Goal: Transaction & Acquisition: Purchase product/service

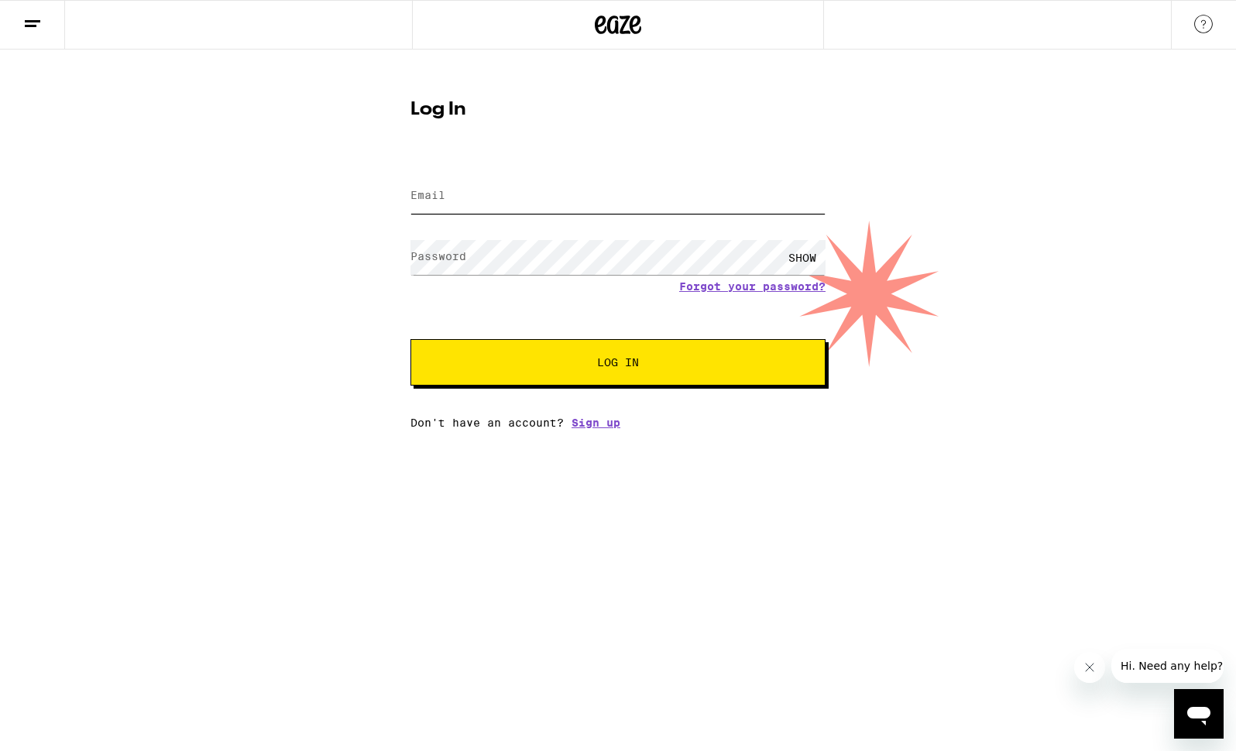
type input "[PERSON_NAME][EMAIL_ADDRESS][PERSON_NAME][DOMAIN_NAME]"
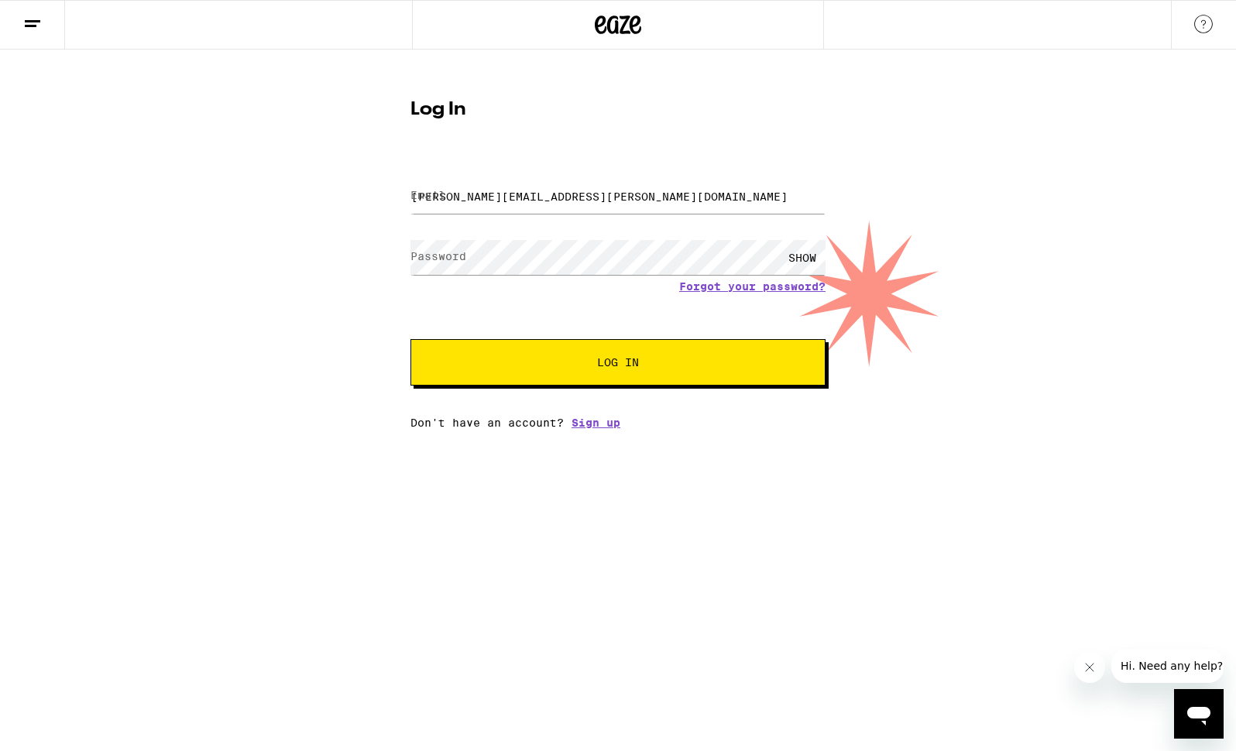
click at [547, 352] on button "Log In" at bounding box center [618, 362] width 415 height 46
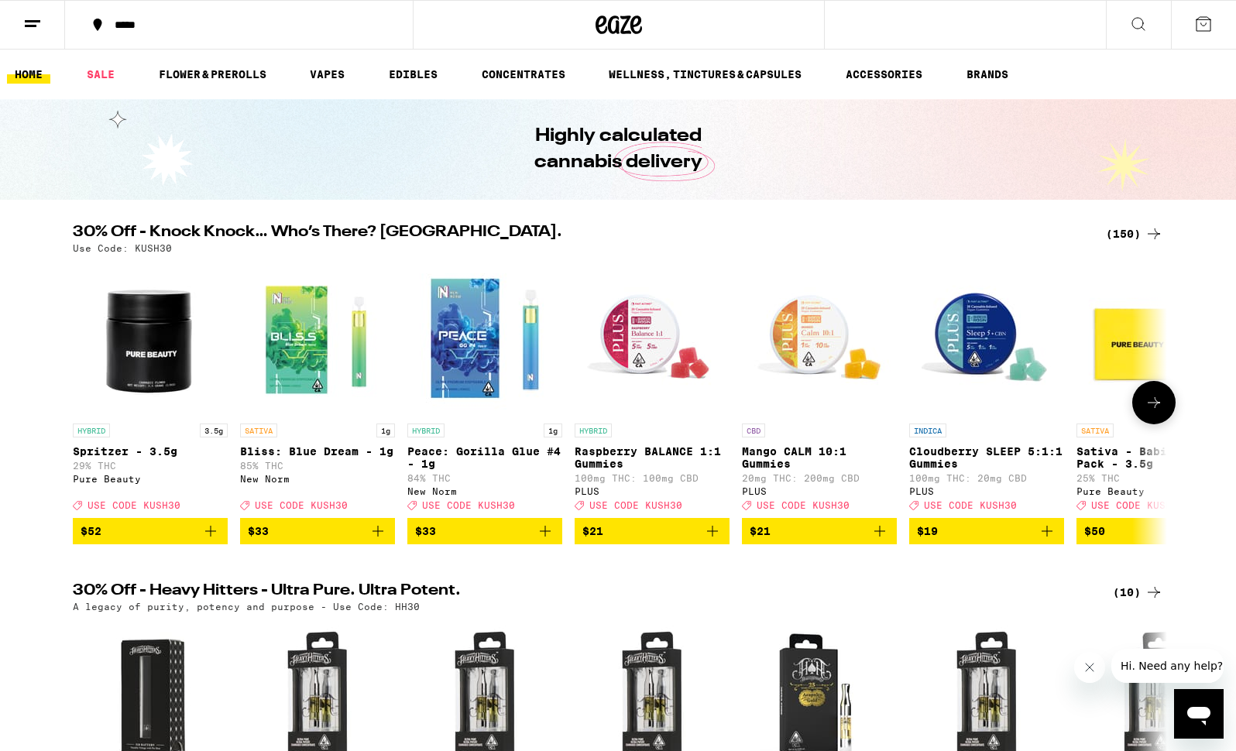
click at [444, 368] on img "Open page for Peace: Gorilla Glue #4 - 1g from New Norm" at bounding box center [484, 338] width 155 height 155
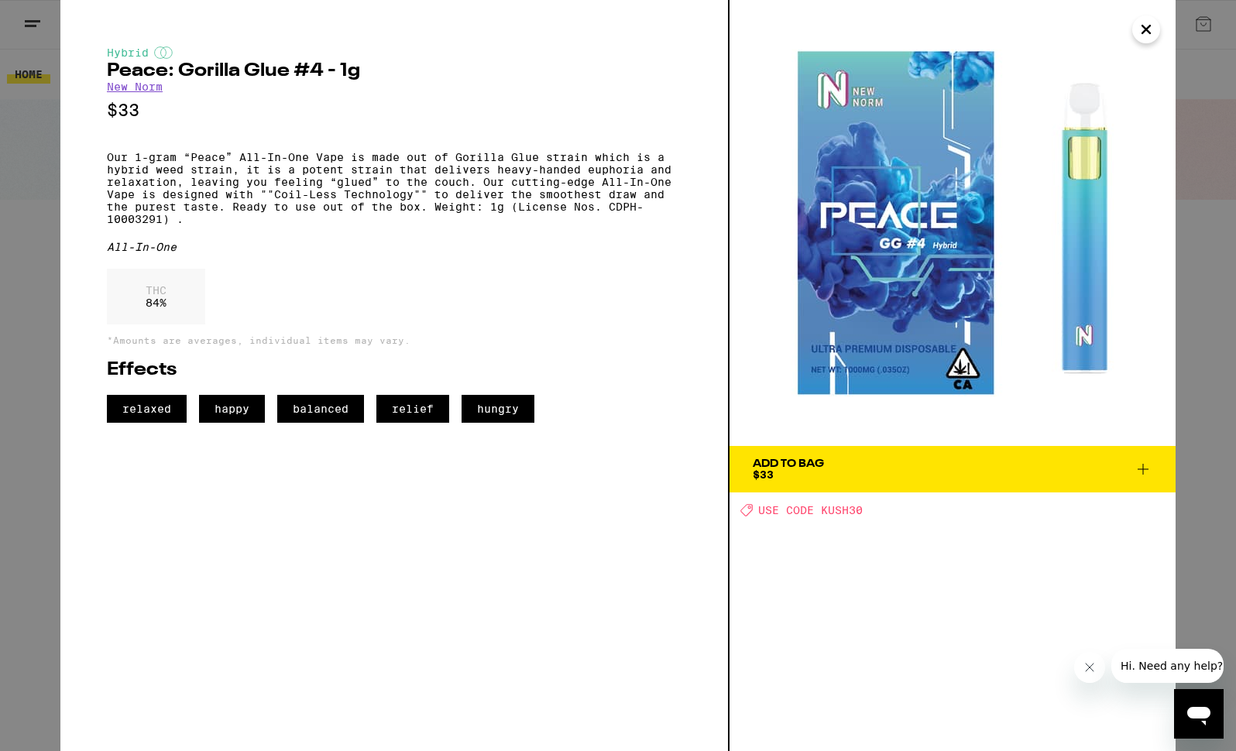
click at [770, 476] on span "$33" at bounding box center [763, 475] width 21 height 12
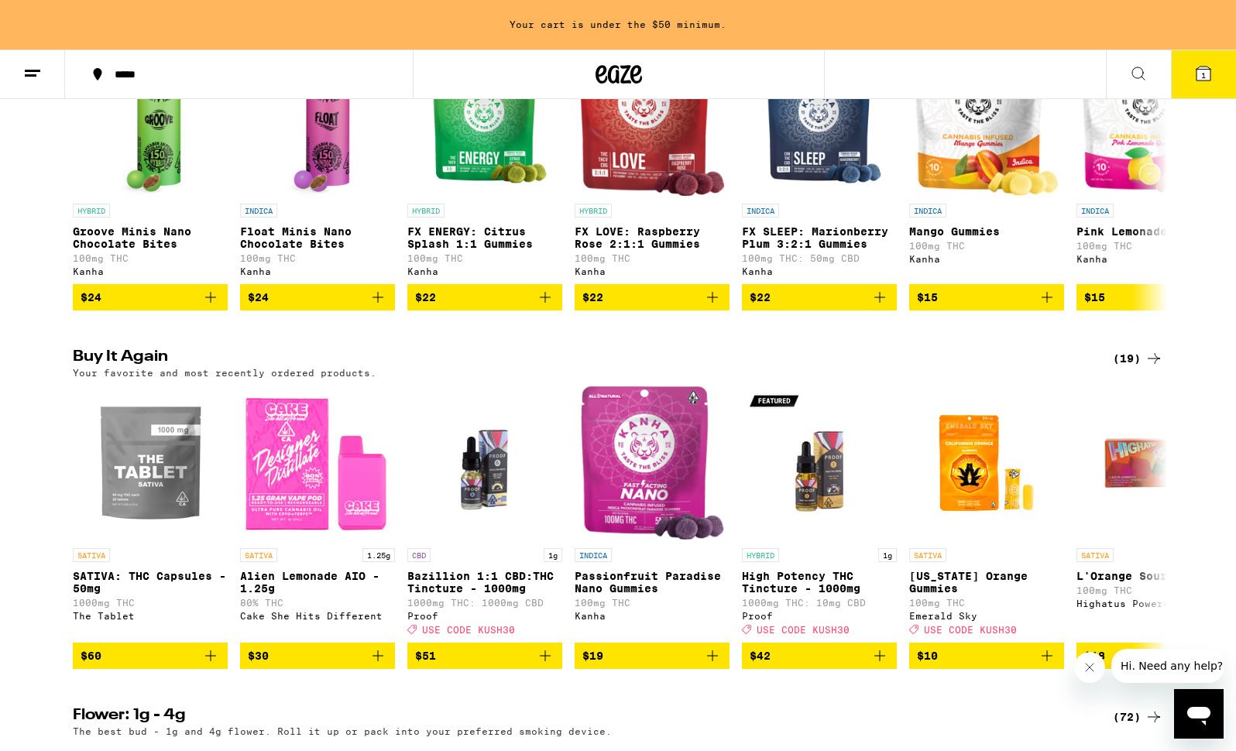
scroll to position [1264, 0]
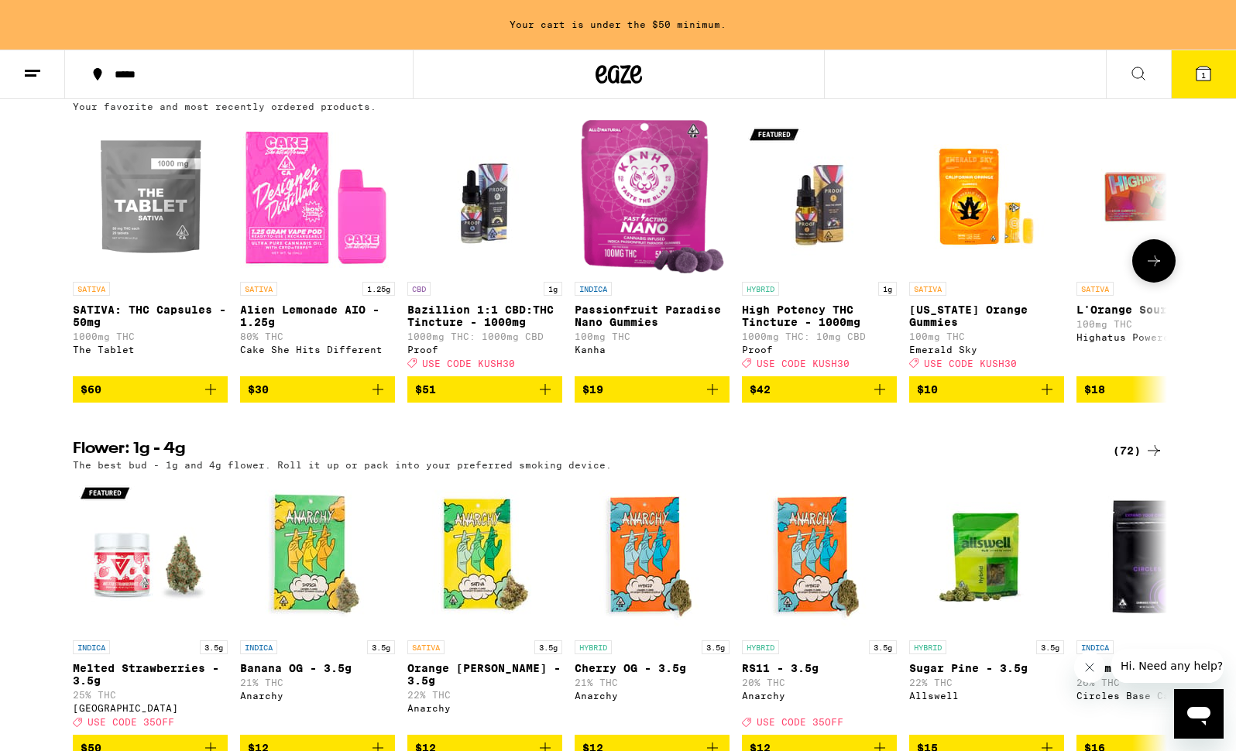
click at [501, 399] on span "$51" at bounding box center [484, 389] width 139 height 19
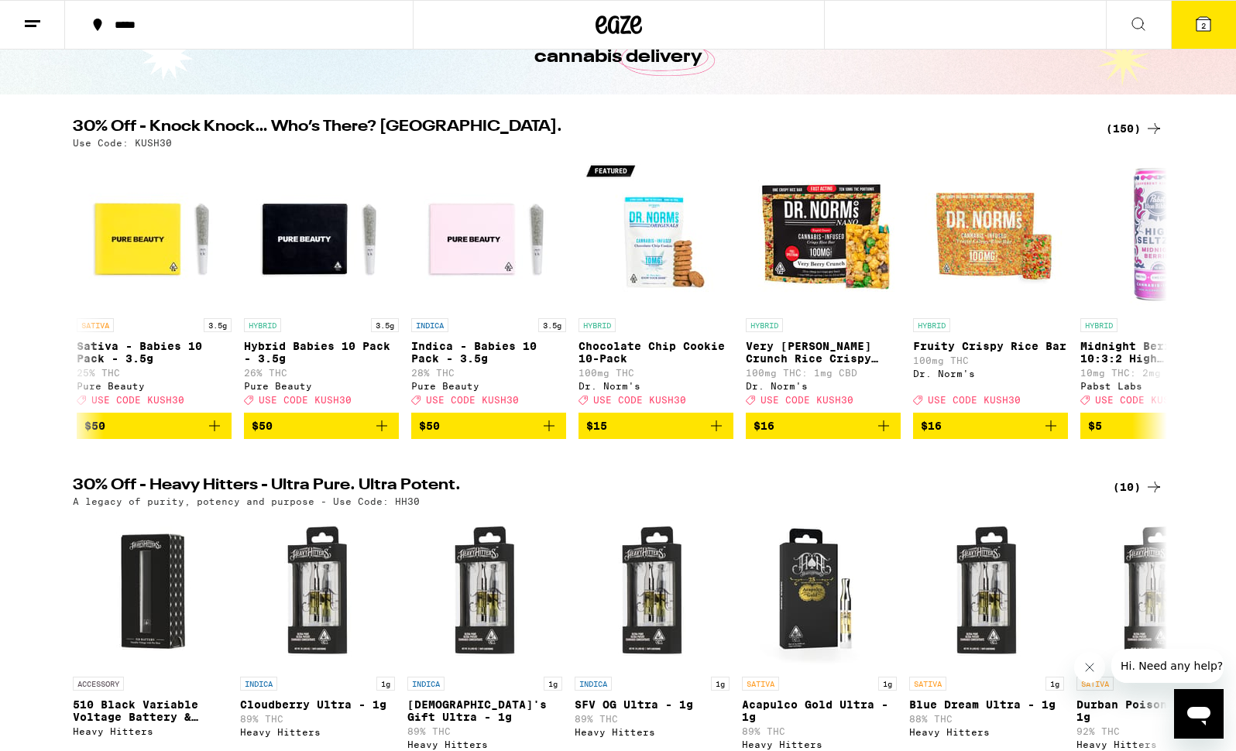
scroll to position [0, 0]
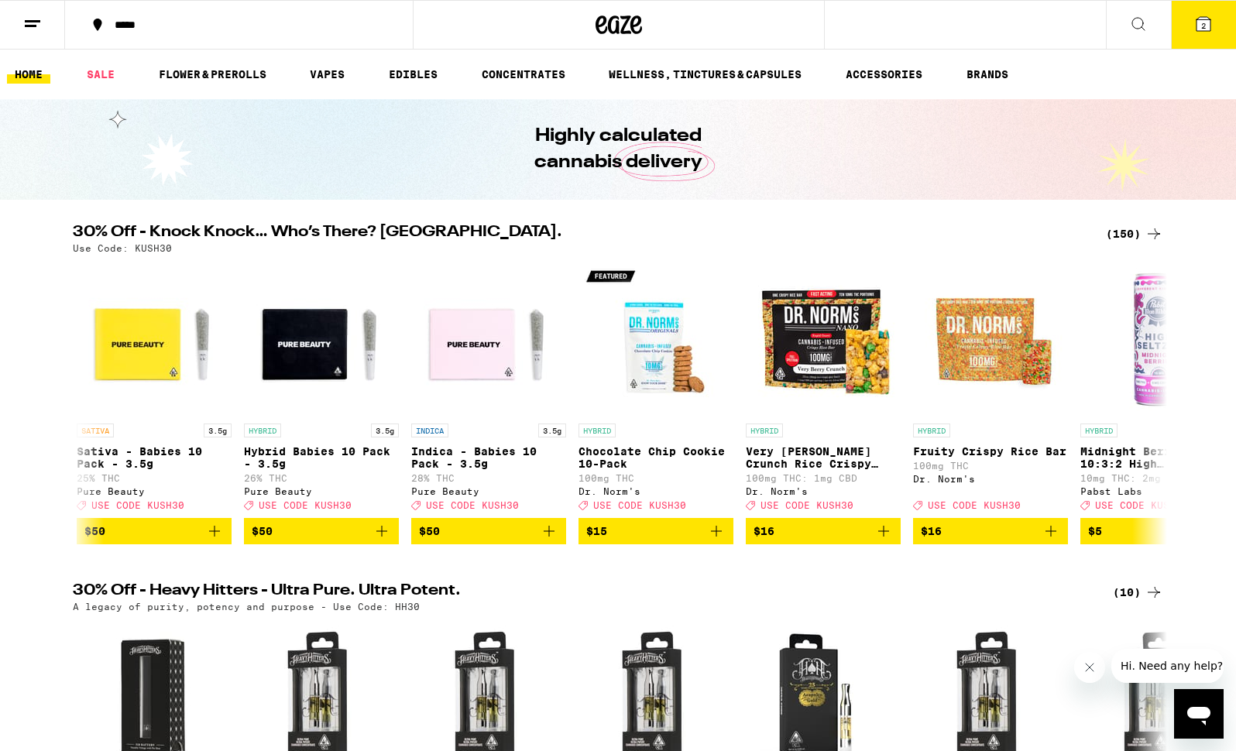
click at [1203, 22] on span "2" at bounding box center [1203, 25] width 5 height 9
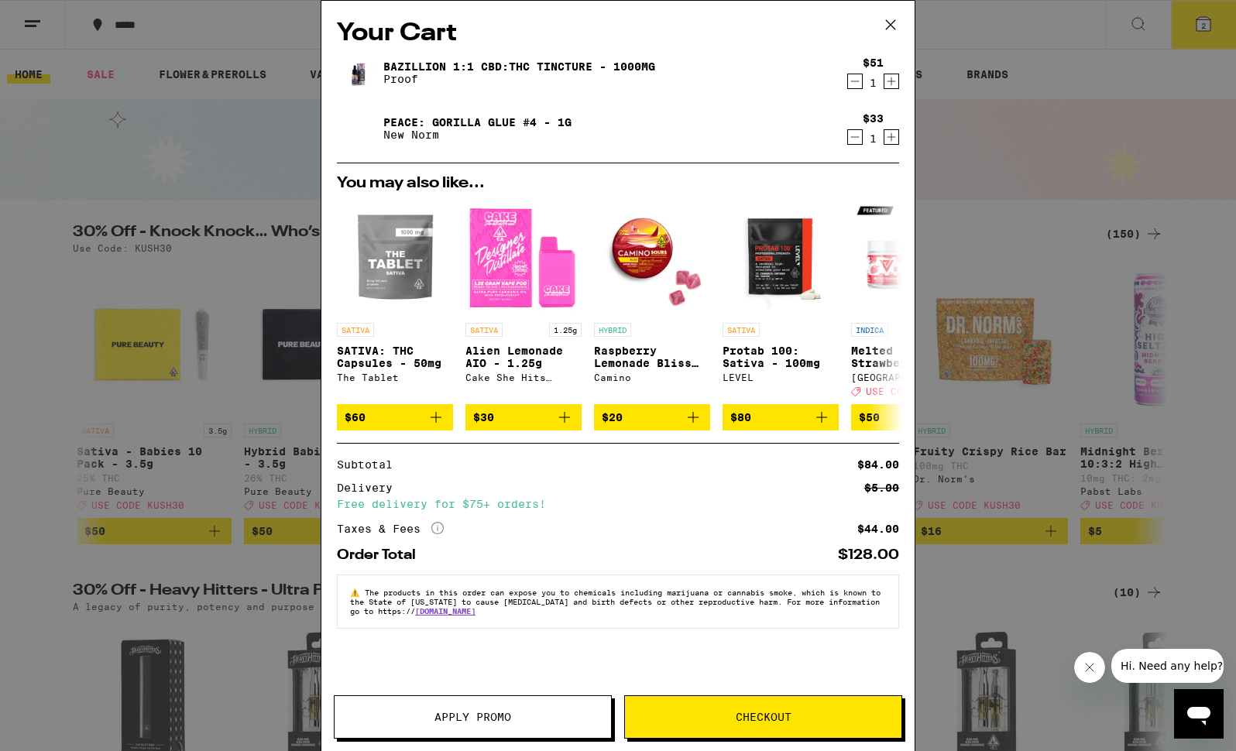
click at [439, 719] on span "Apply Promo" at bounding box center [473, 717] width 77 height 11
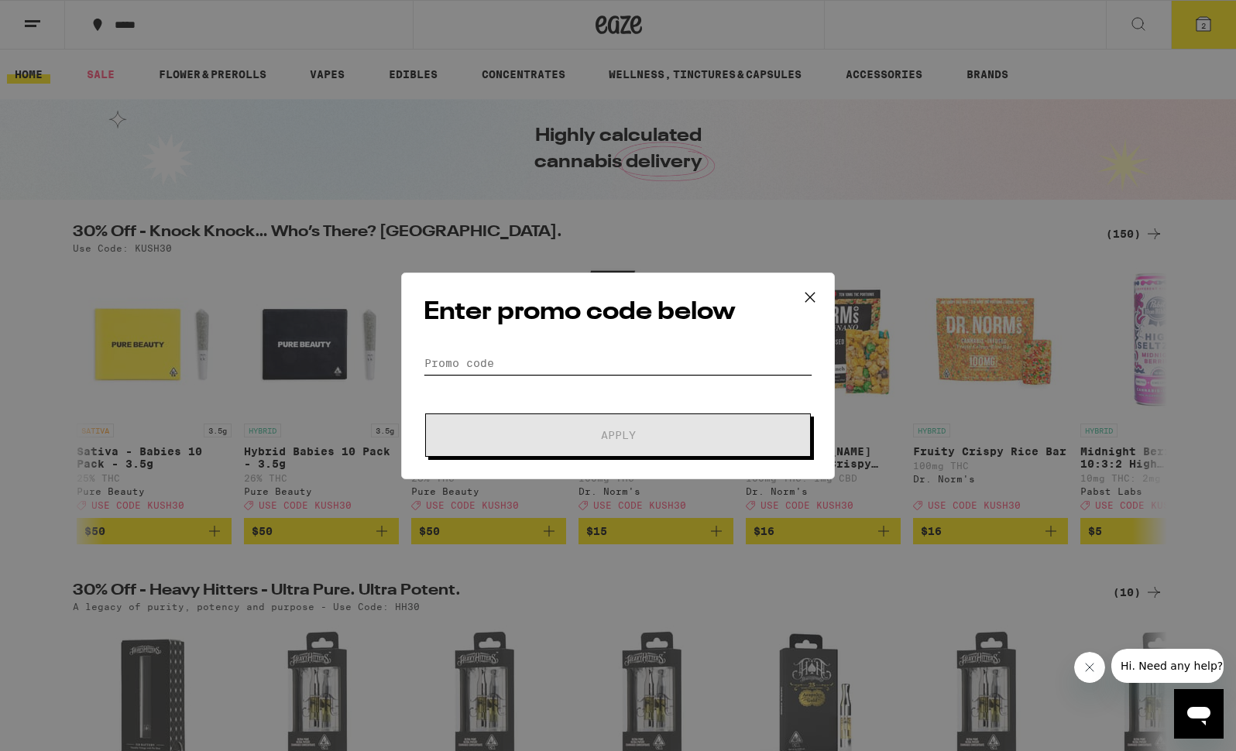
click at [478, 367] on input "Promo Code" at bounding box center [618, 363] width 389 height 23
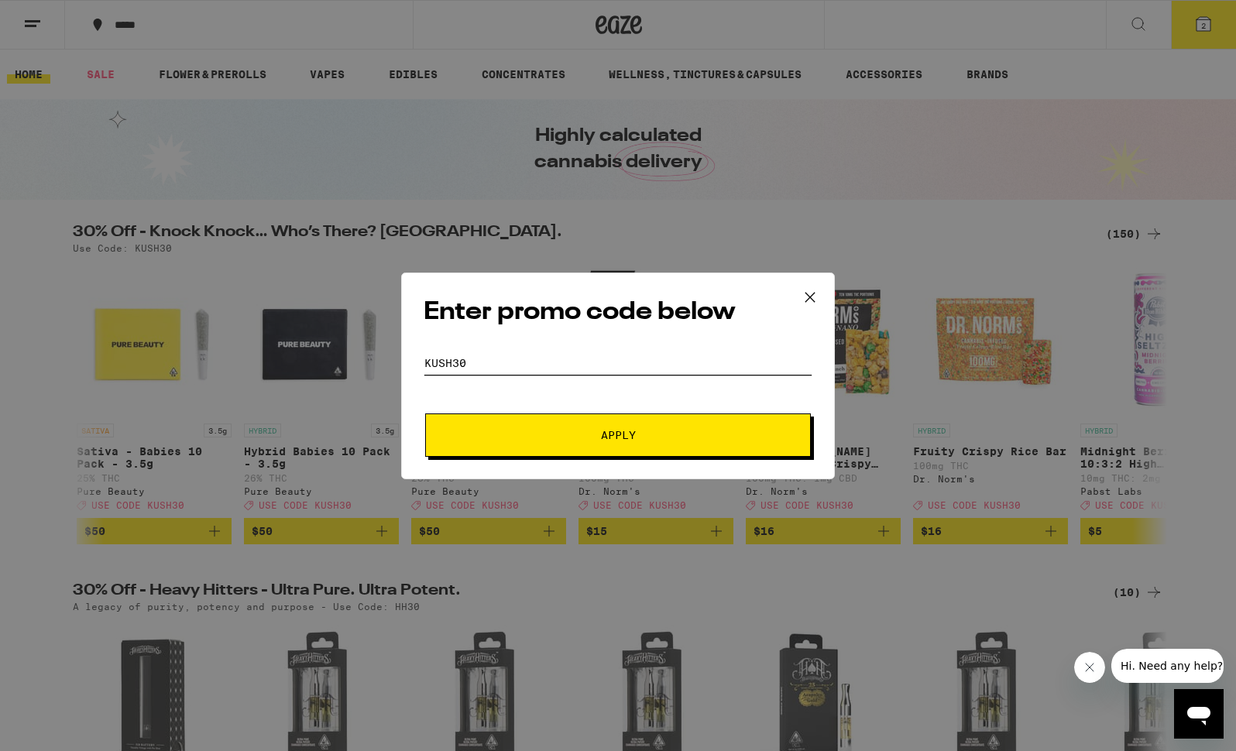
type input "KUSH30"
click at [483, 431] on span "Apply" at bounding box center [618, 435] width 279 height 11
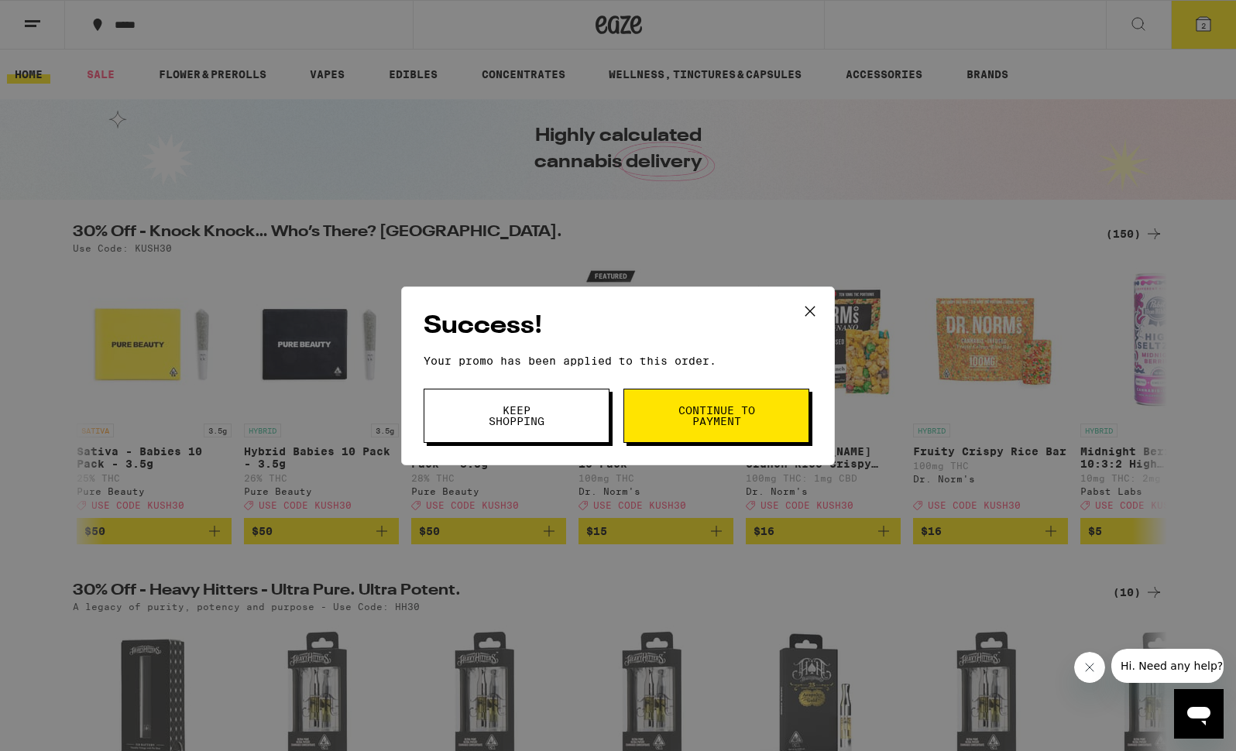
click at [697, 417] on span "Continue to payment" at bounding box center [716, 416] width 79 height 22
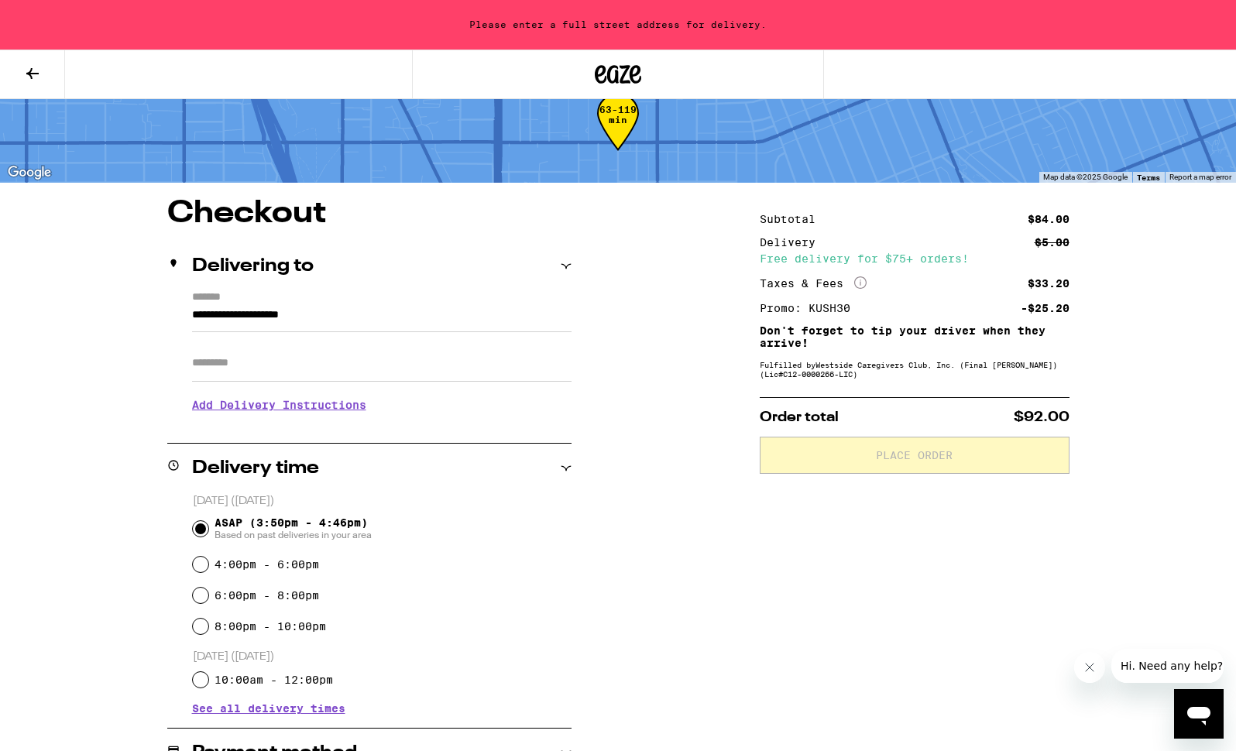
scroll to position [101, 0]
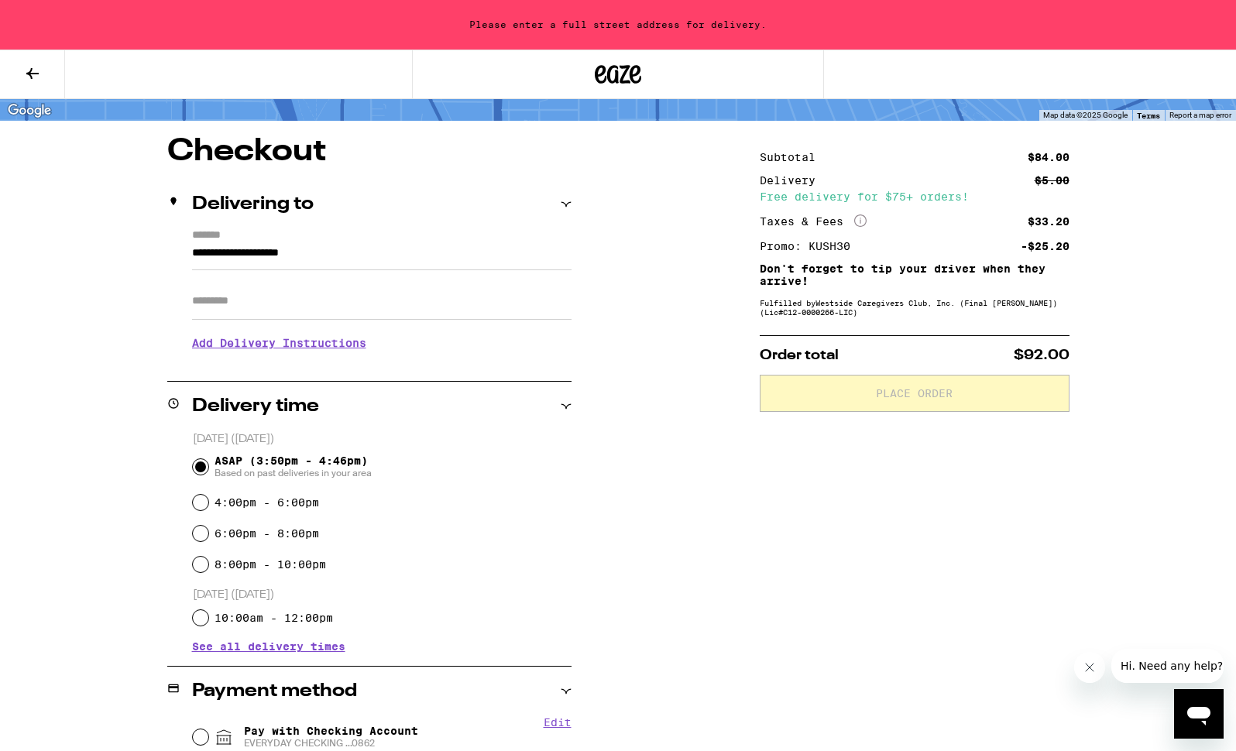
click at [325, 262] on input "**********" at bounding box center [382, 257] width 380 height 26
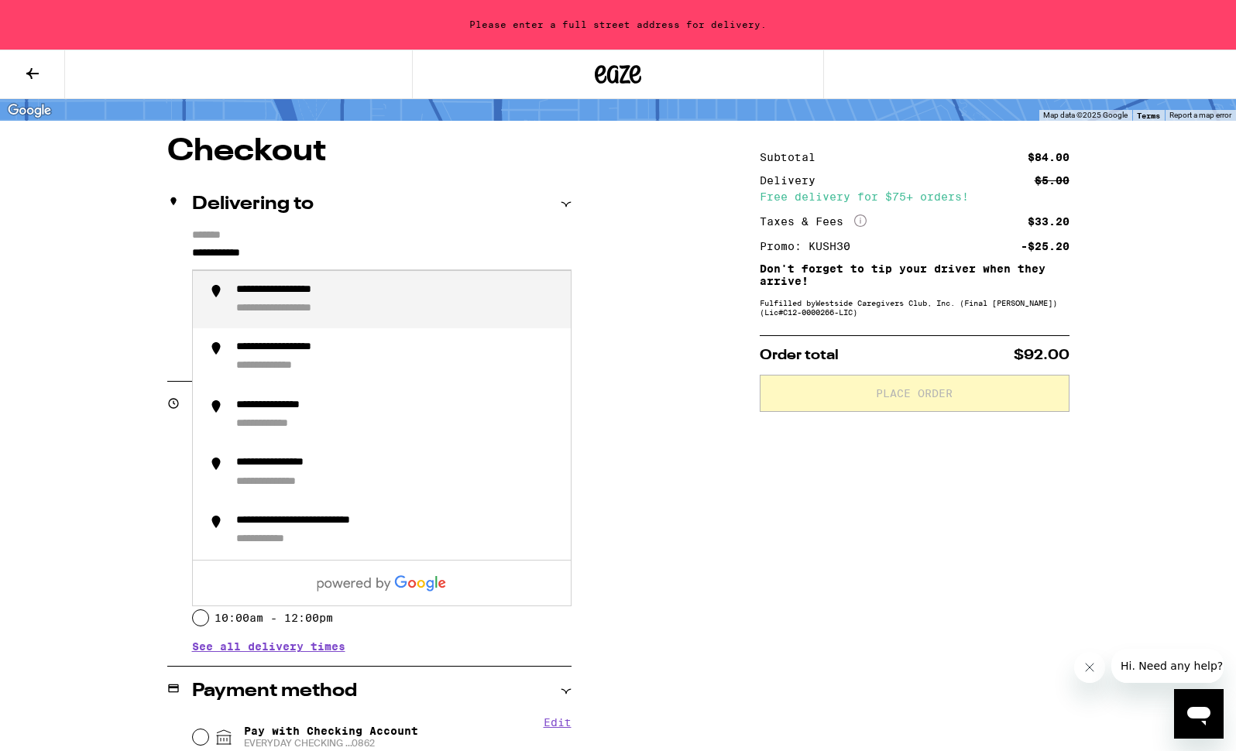
click at [316, 321] on li "**********" at bounding box center [382, 300] width 378 height 58
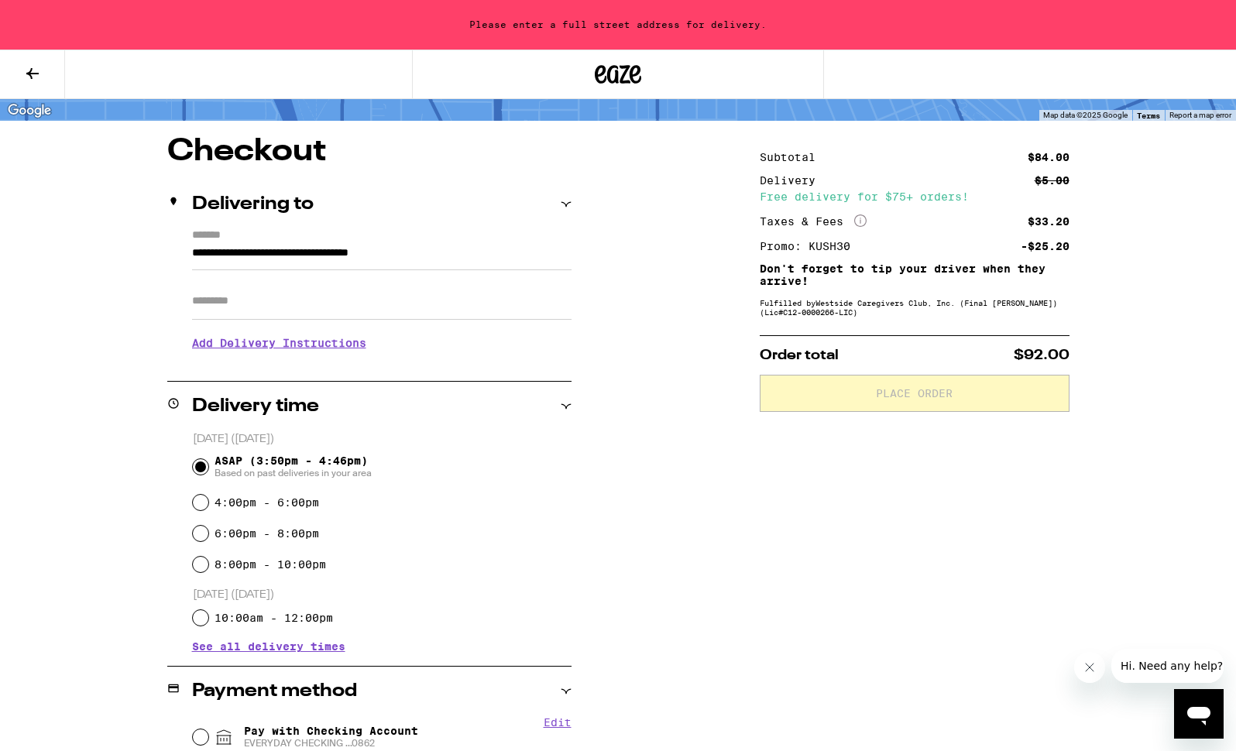
type input "**********"
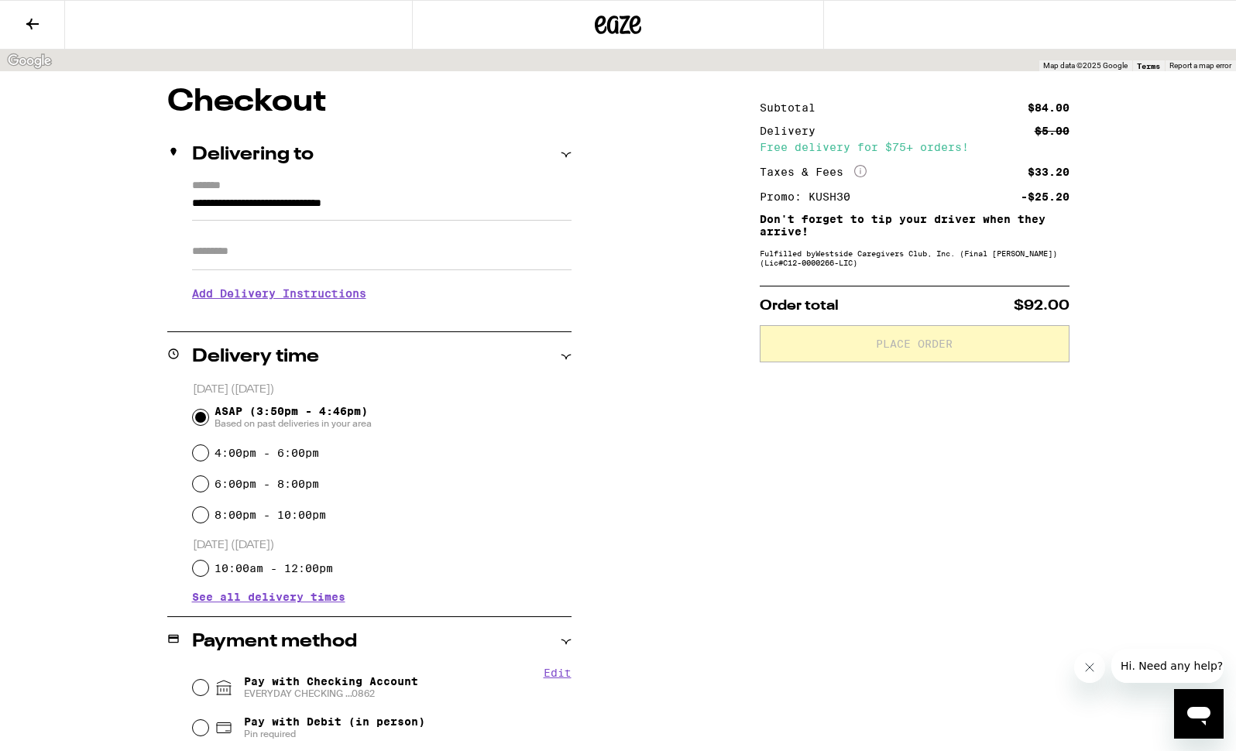
scroll to position [51, 0]
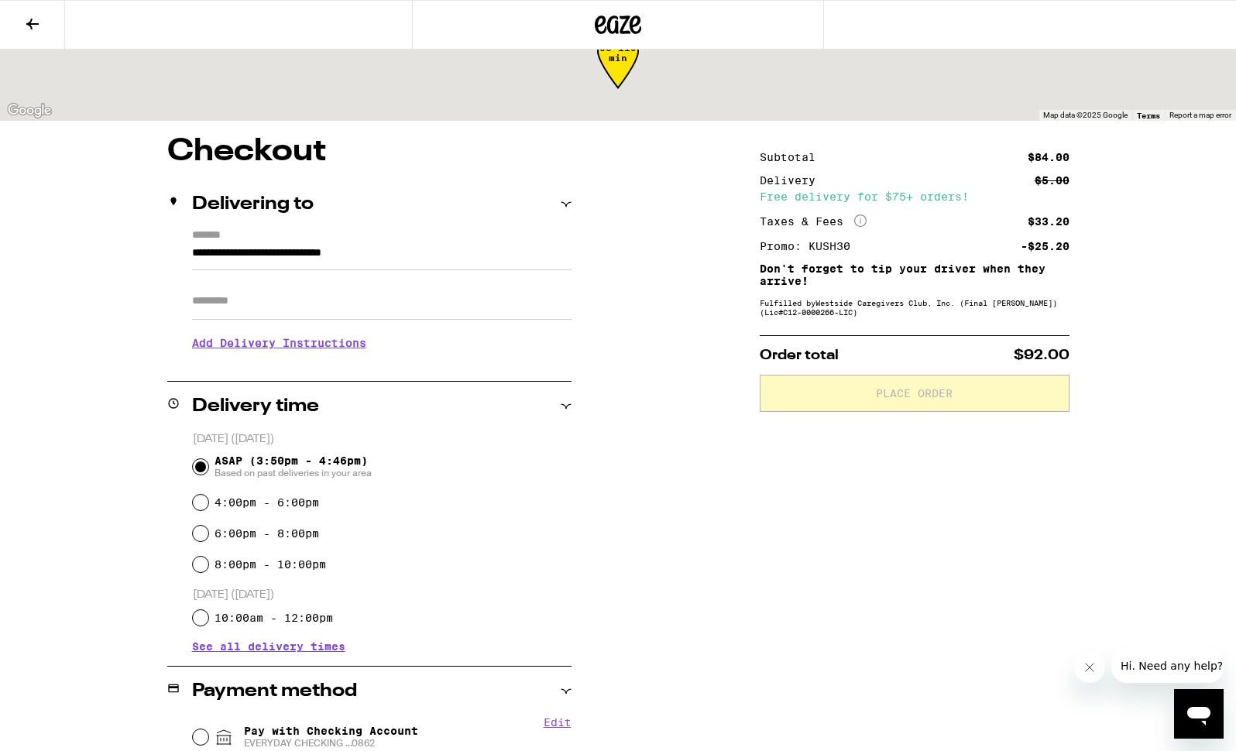
click at [345, 304] on input "Apt/Suite" at bounding box center [382, 301] width 380 height 37
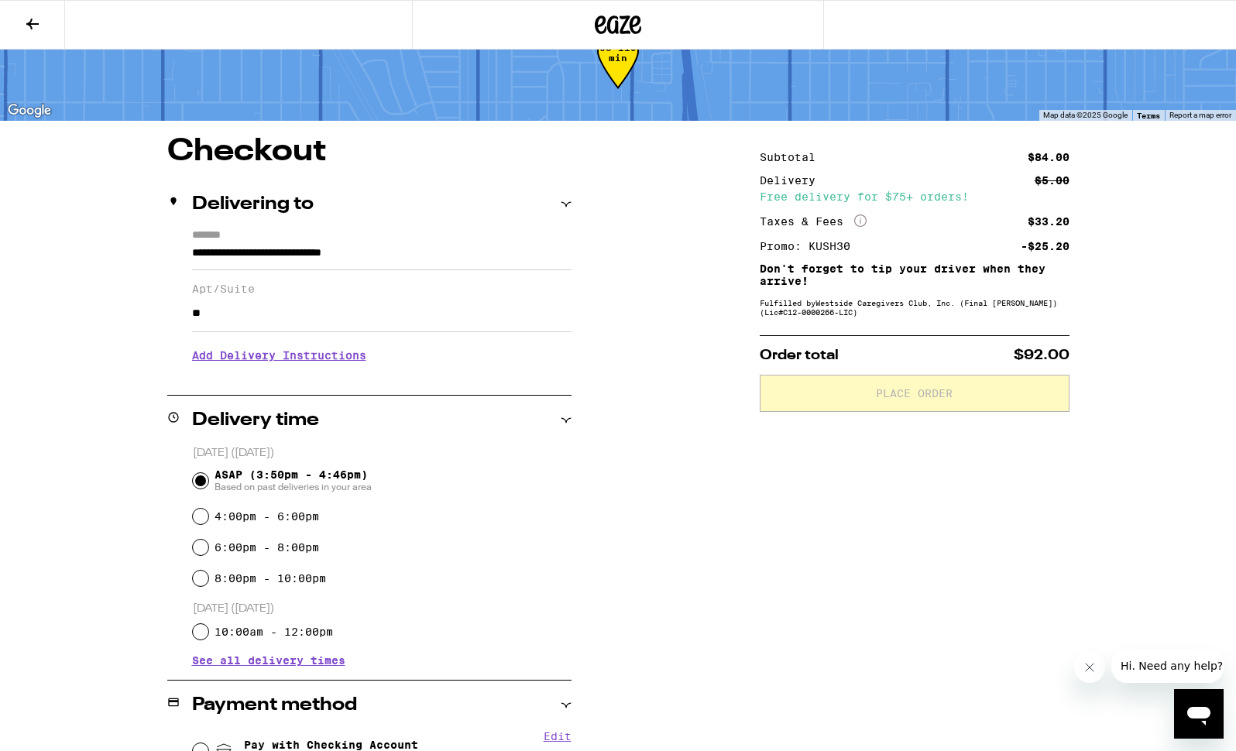
type input "*"
click at [307, 356] on h3 "Add Delivery Instructions" at bounding box center [382, 356] width 380 height 36
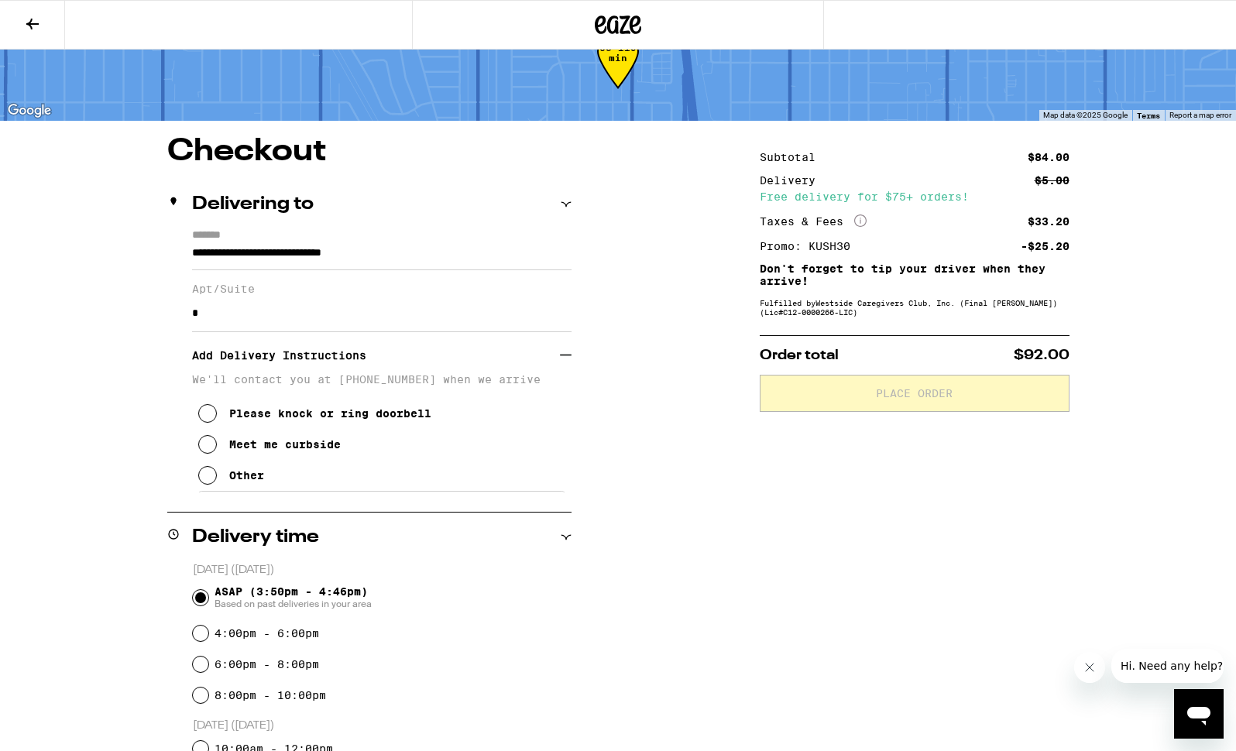
click at [203, 479] on icon at bounding box center [207, 475] width 19 height 19
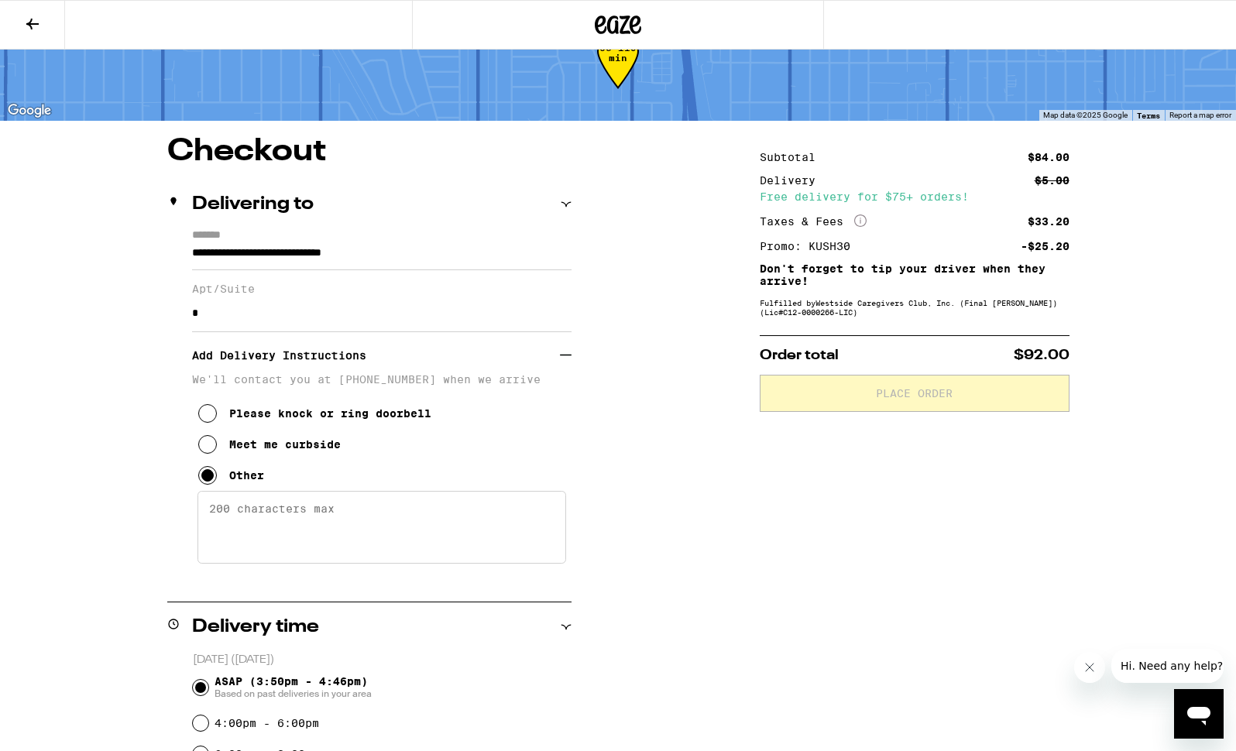
click at [269, 541] on textarea "Enter any other delivery instructions you want driver to know" at bounding box center [382, 527] width 369 height 73
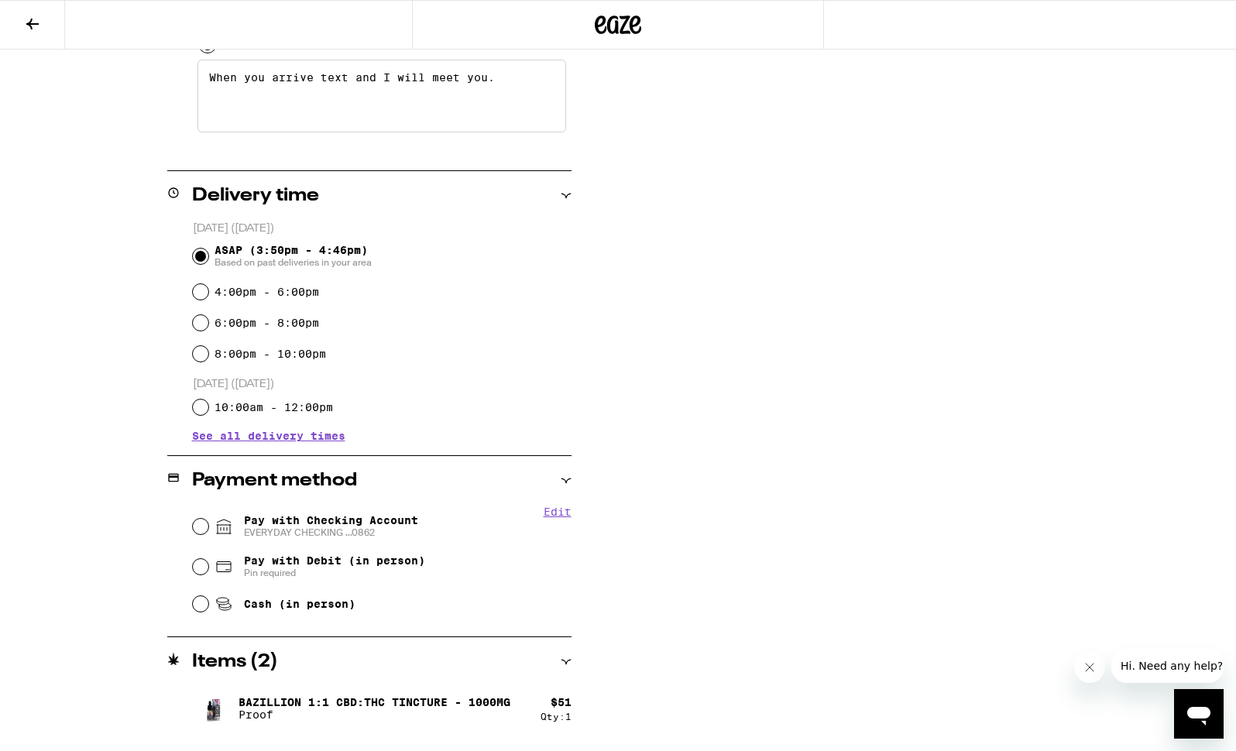
scroll to position [483, 0]
type textarea "When you arrive text and I will meet you."
click at [196, 524] on input "Pay with Checking Account EVERYDAY CHECKING ...0862" at bounding box center [200, 525] width 15 height 15
radio input "true"
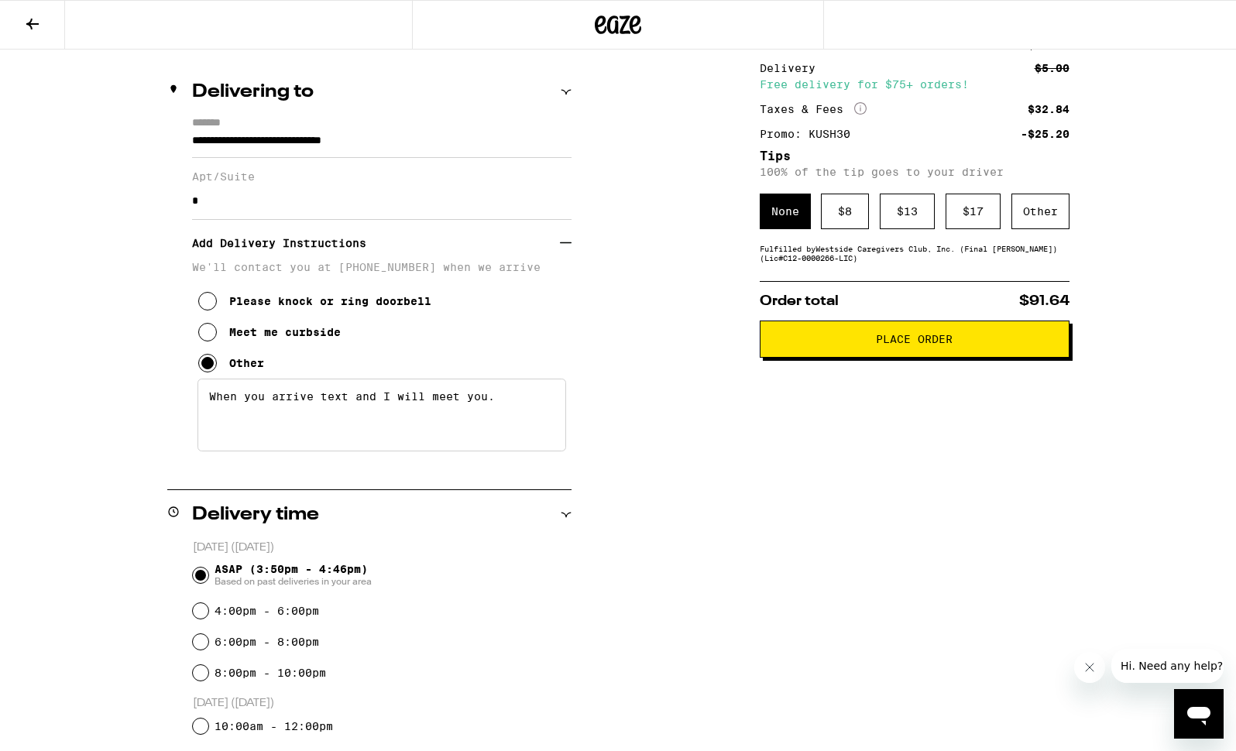
scroll to position [157, 0]
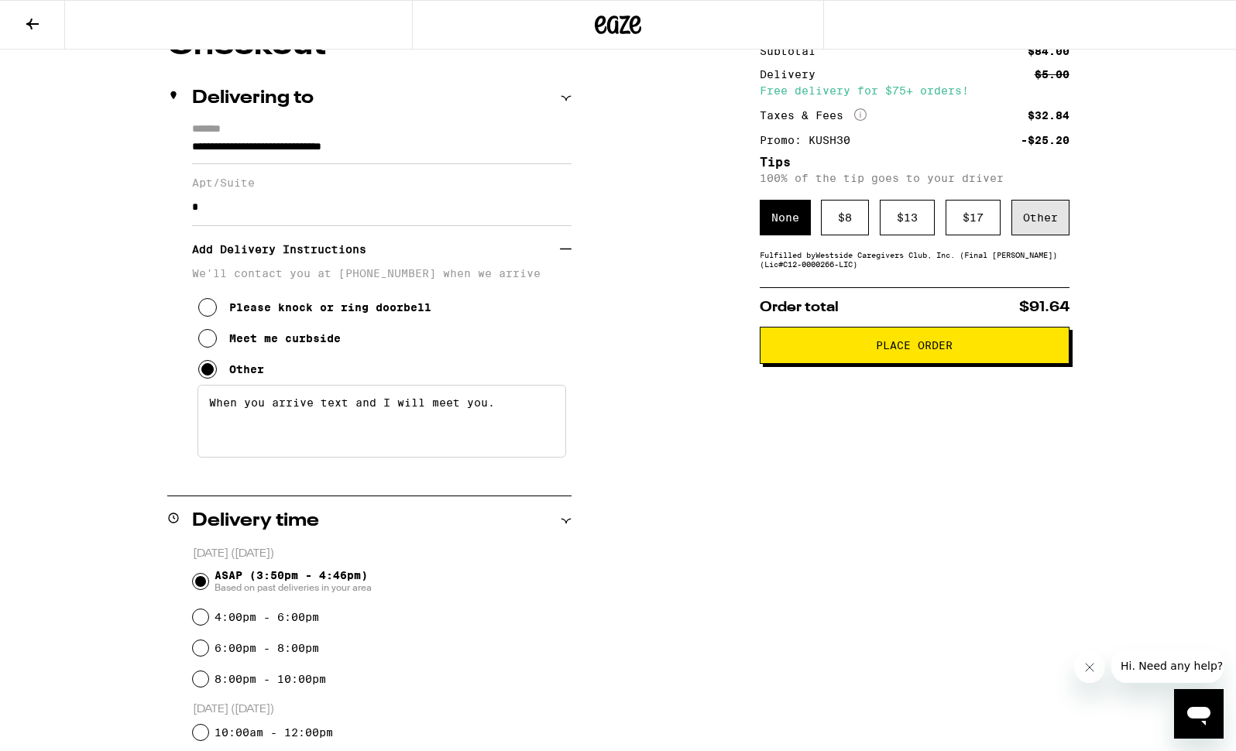
click at [1041, 212] on div "Other" at bounding box center [1041, 218] width 58 height 36
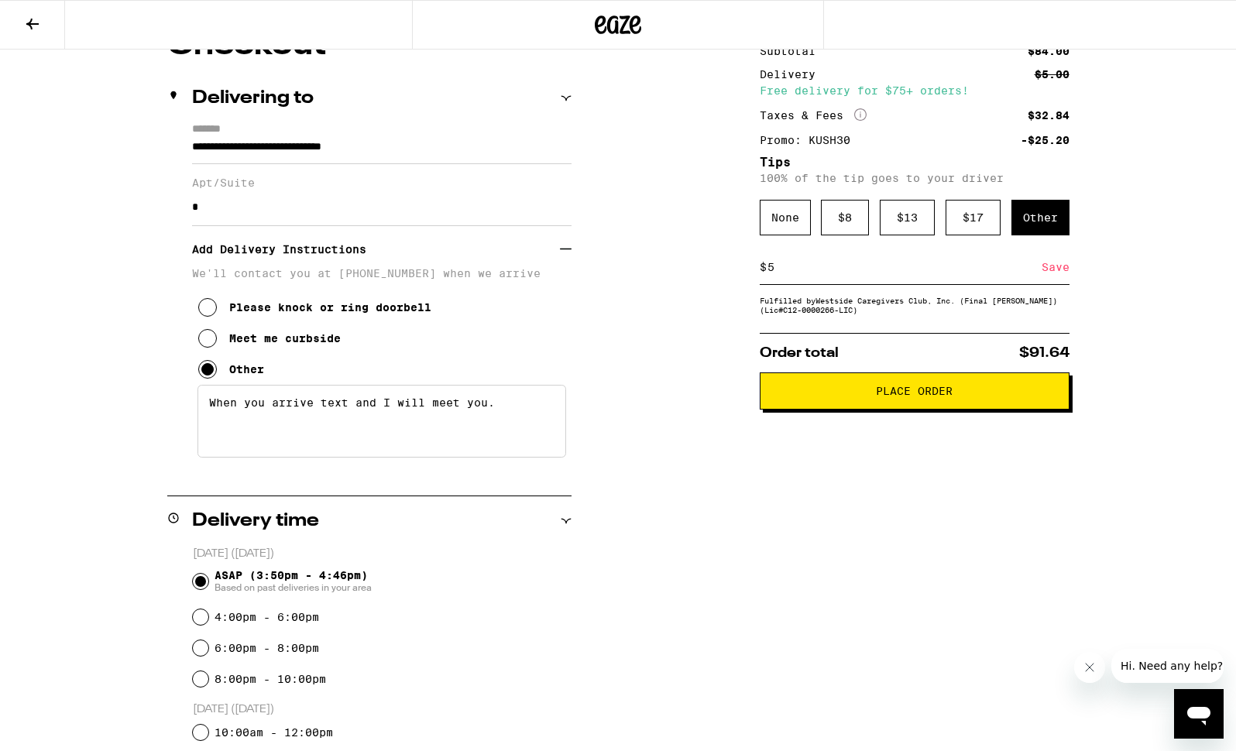
type input "5"
click at [722, 401] on div "**********" at bounding box center [617, 602] width 1115 height 1145
click at [1049, 270] on div "Save" at bounding box center [1056, 267] width 28 height 34
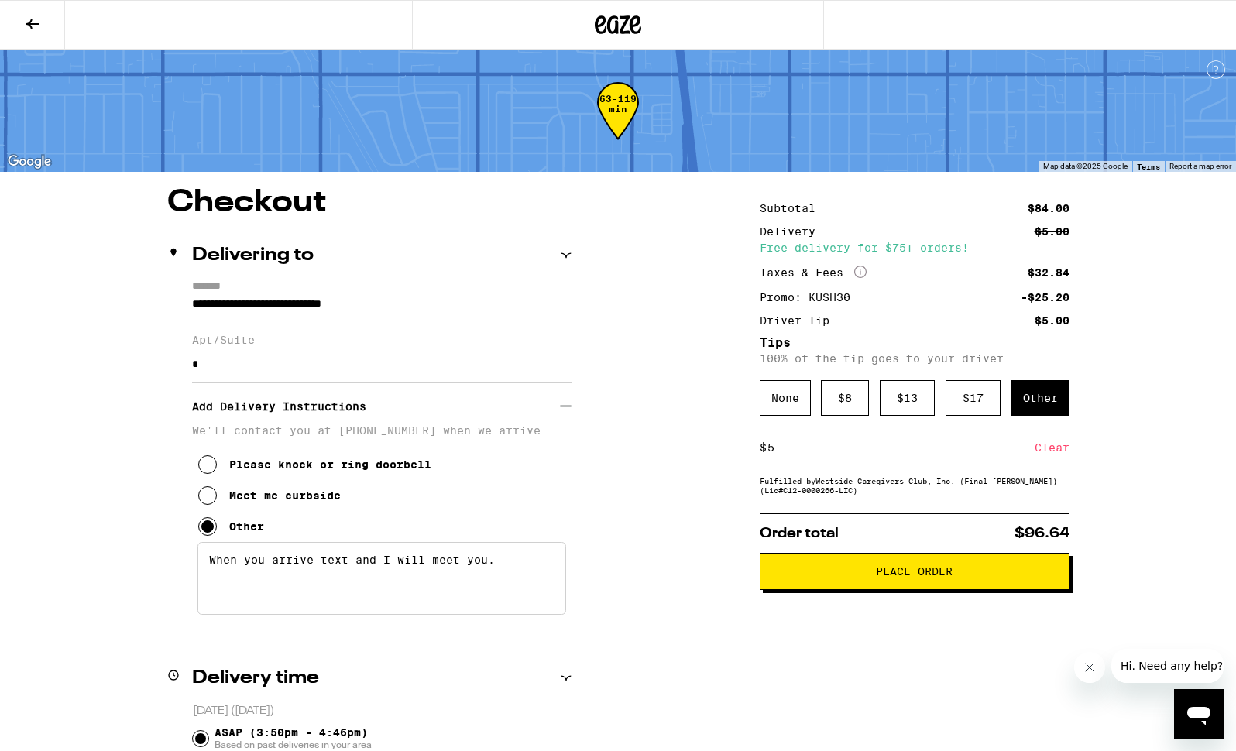
scroll to position [261, 0]
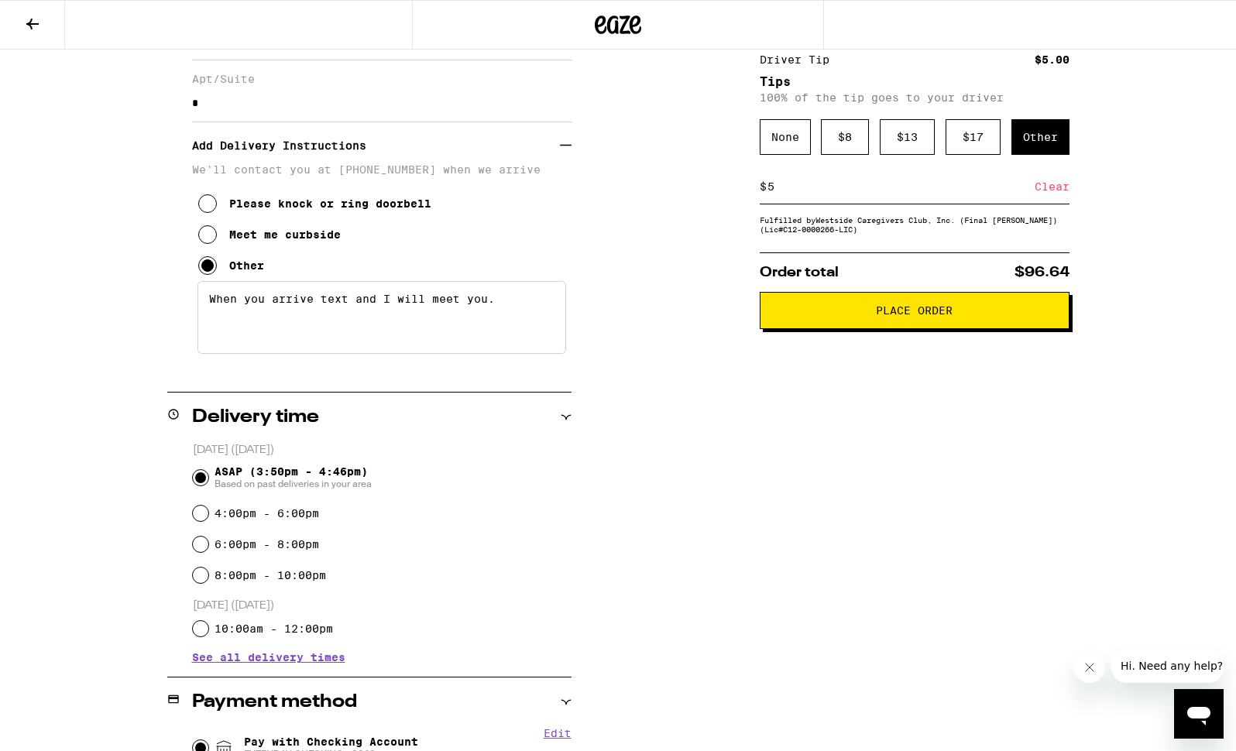
click at [201, 504] on div "4:00pm - 6:00pm" at bounding box center [382, 513] width 379 height 31
click at [198, 513] on input "4:00pm - 6:00pm" at bounding box center [200, 513] width 15 height 15
radio input "true"
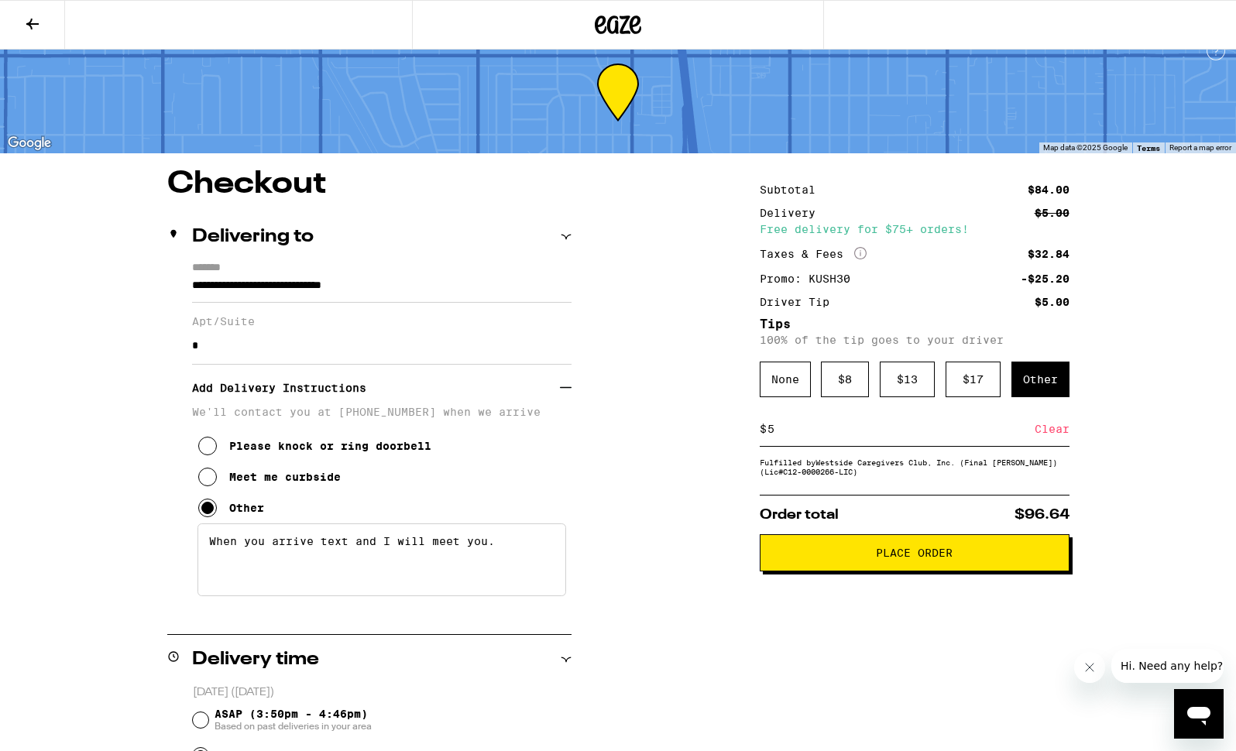
scroll to position [32, 0]
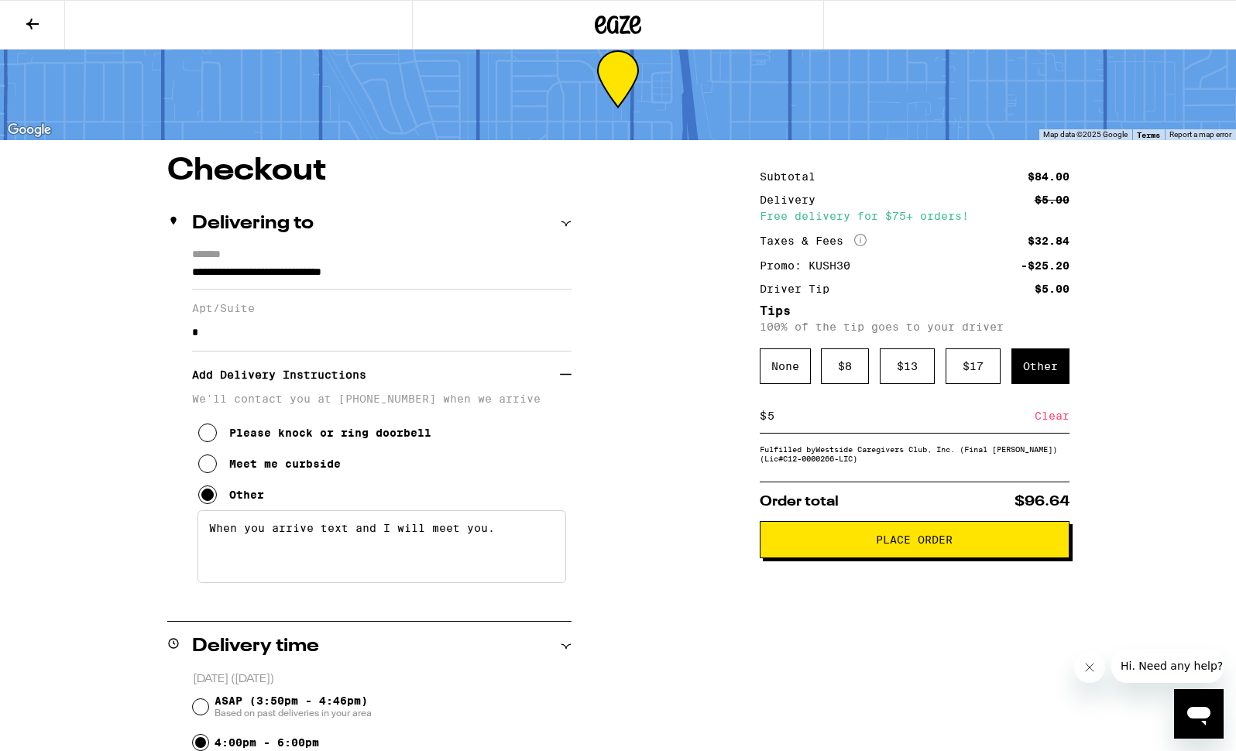
click at [837, 545] on span "Place Order" at bounding box center [914, 539] width 283 height 11
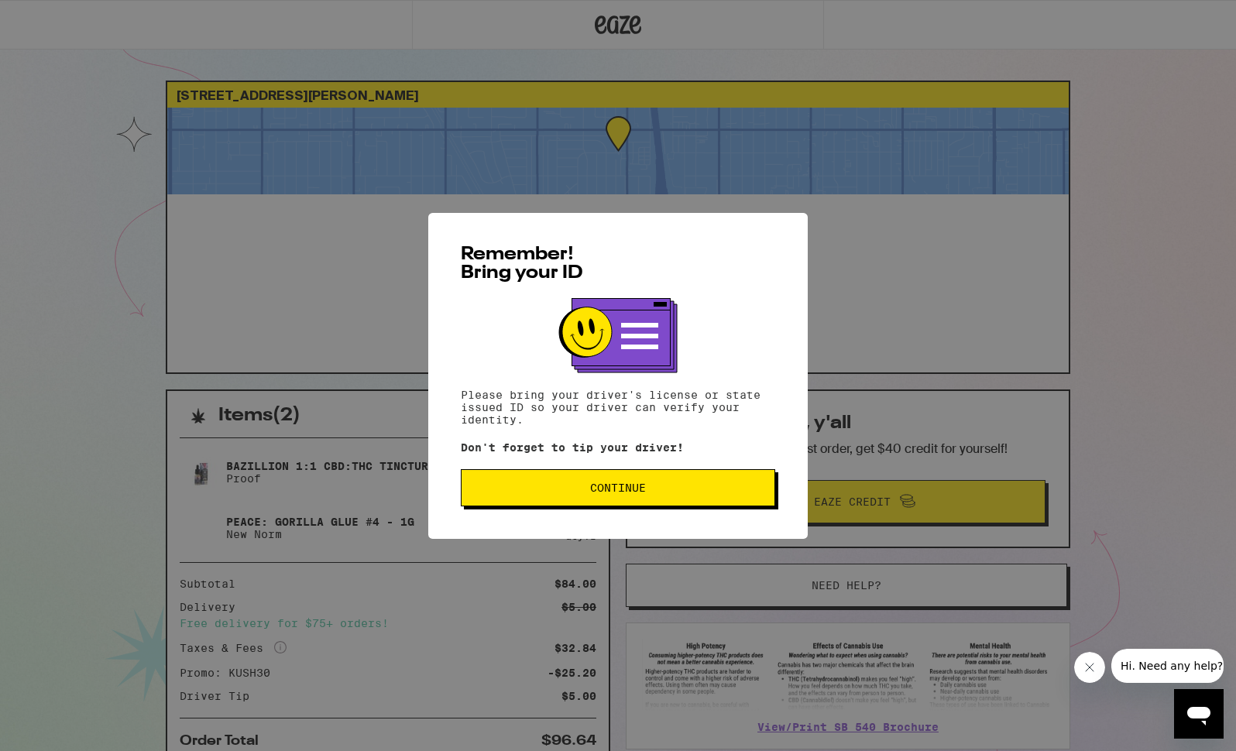
click at [587, 488] on span "Continue" at bounding box center [618, 488] width 288 height 11
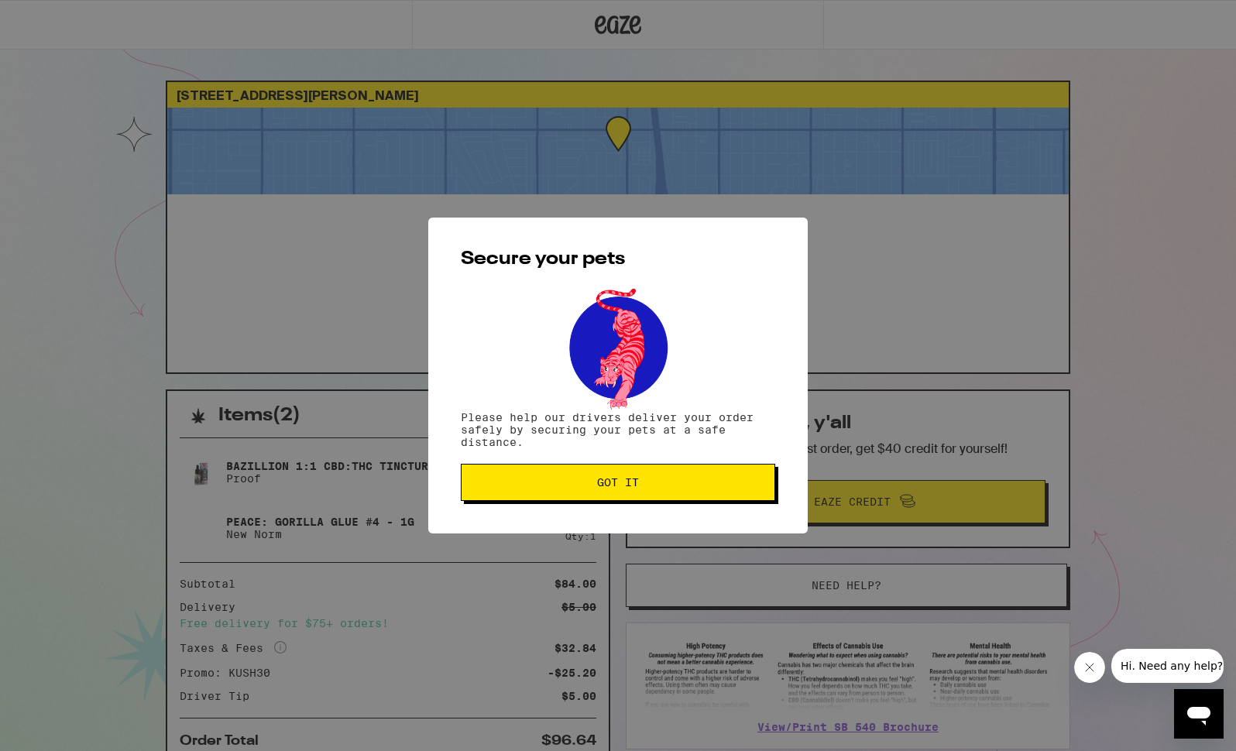
click at [596, 494] on button "Got it" at bounding box center [618, 482] width 314 height 37
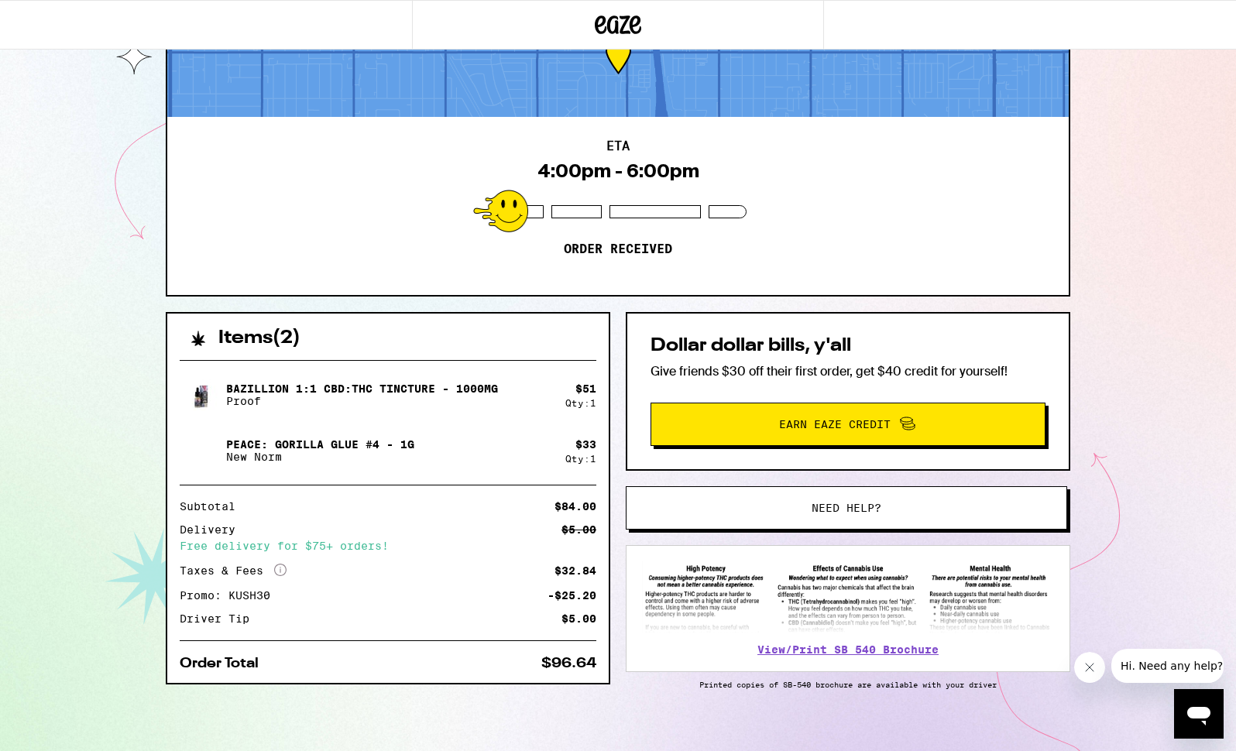
scroll to position [75, 0]
